Goal: Navigation & Orientation: Go to known website

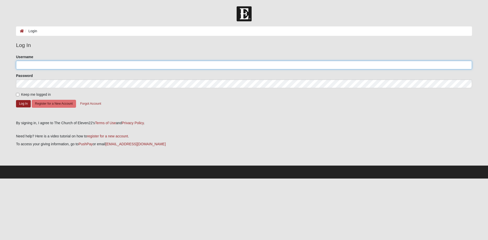
type input "campbell2496"
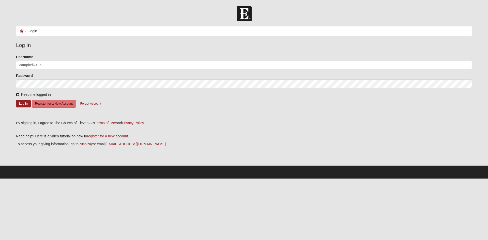
click at [17, 93] on input "Keep me logged in" at bounding box center [17, 94] width 3 height 3
checkbox input "true"
click at [22, 104] on button "Log In" at bounding box center [23, 103] width 15 height 7
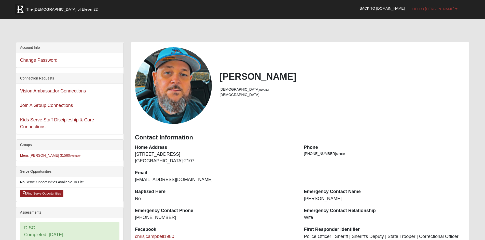
click at [439, 7] on span "Hello [PERSON_NAME]" at bounding box center [433, 9] width 42 height 4
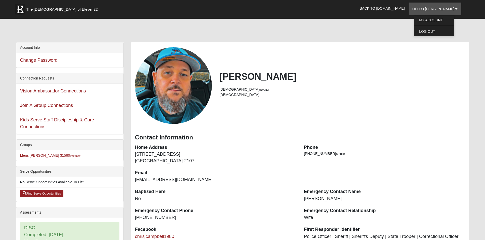
click at [398, 23] on div at bounding box center [242, 31] width 453 height 21
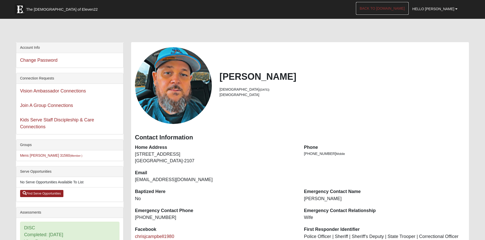
click at [400, 6] on link "Back to [DOMAIN_NAME]" at bounding box center [382, 8] width 53 height 13
